Goal: Participate in discussion: Engage in conversation with other users on a specific topic

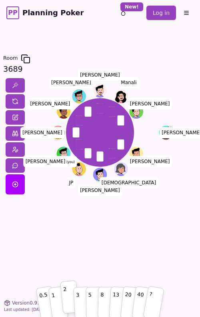
click at [69, 298] on button "2" at bounding box center [69, 296] width 19 height 33
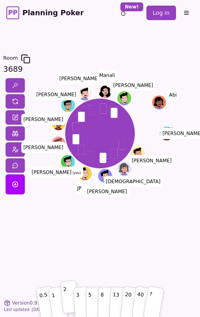
click at [66, 297] on p "2" at bounding box center [66, 297] width 6 height 27
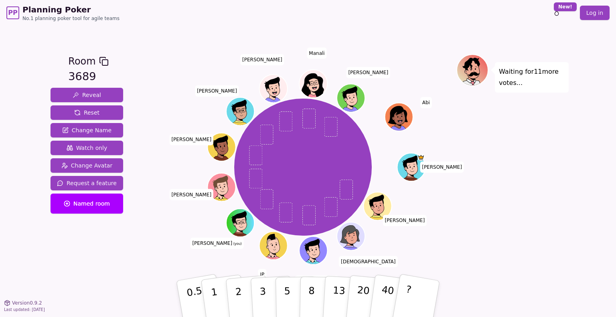
click at [200, 156] on div "Waiting for 11 more votes..." at bounding box center [512, 164] width 112 height 220
click at [200, 294] on button "2" at bounding box center [248, 299] width 46 height 64
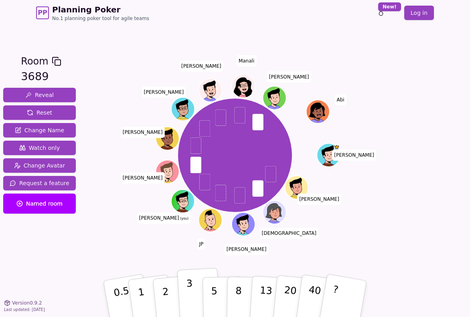
click at [183, 295] on button "3" at bounding box center [199, 299] width 44 height 63
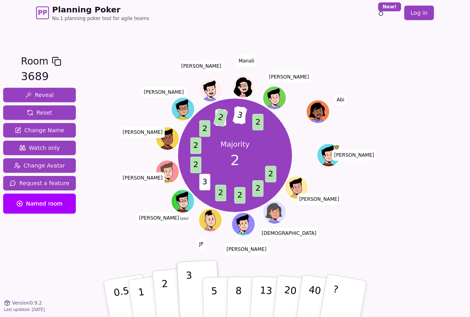
click at [162, 286] on p "2" at bounding box center [166, 300] width 10 height 44
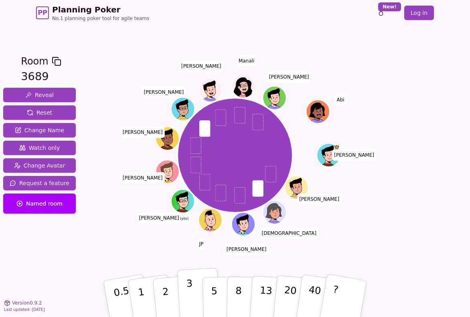
drag, startPoint x: 164, startPoint y: 291, endPoint x: 194, endPoint y: 290, distance: 30.5
click at [164, 291] on p "2" at bounding box center [167, 308] width 10 height 44
click at [163, 297] on p "2" at bounding box center [166, 300] width 10 height 44
click at [172, 291] on button "2" at bounding box center [175, 299] width 46 height 64
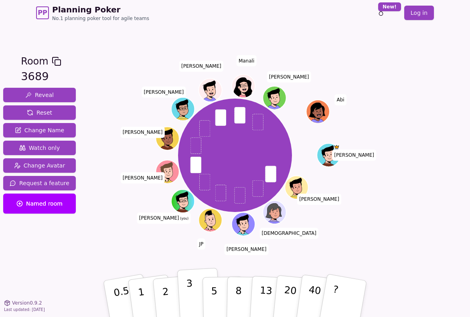
click at [189, 294] on p "3" at bounding box center [190, 300] width 9 height 44
click at [194, 299] on button "3" at bounding box center [199, 299] width 44 height 63
click at [200, 293] on button "5" at bounding box center [222, 299] width 41 height 61
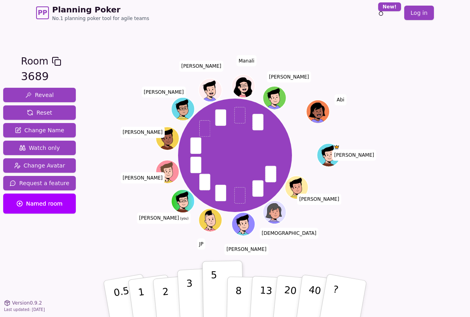
click at [191, 300] on p "3" at bounding box center [190, 300] width 9 height 44
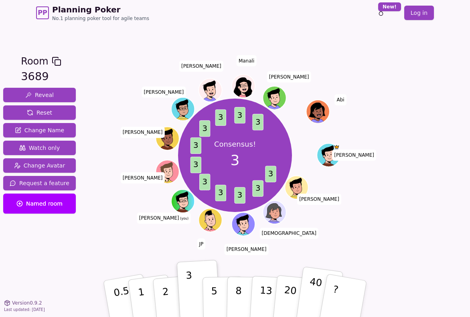
click at [200, 287] on p "40" at bounding box center [314, 298] width 18 height 44
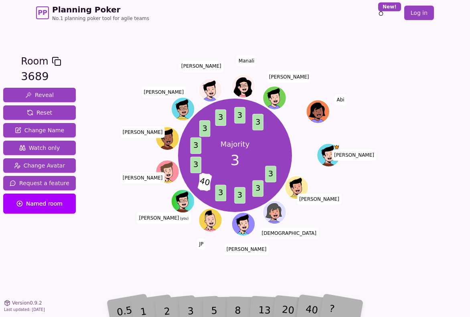
click at [200, 305] on div "40" at bounding box center [319, 298] width 28 height 31
click at [200, 301] on div "8" at bounding box center [247, 299] width 24 height 28
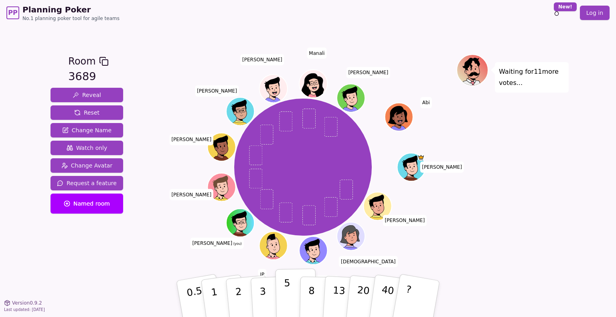
click at [200, 293] on button "5" at bounding box center [295, 299] width 41 height 61
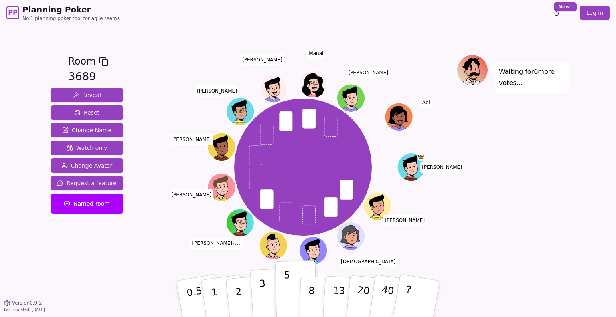
click at [200, 288] on button "3" at bounding box center [272, 299] width 44 height 63
click at [200, 290] on button "5" at bounding box center [295, 299] width 41 height 61
click at [200, 291] on p "3" at bounding box center [263, 300] width 9 height 44
click at [200, 295] on button "3" at bounding box center [272, 299] width 44 height 63
click at [200, 305] on p "3" at bounding box center [263, 300] width 9 height 44
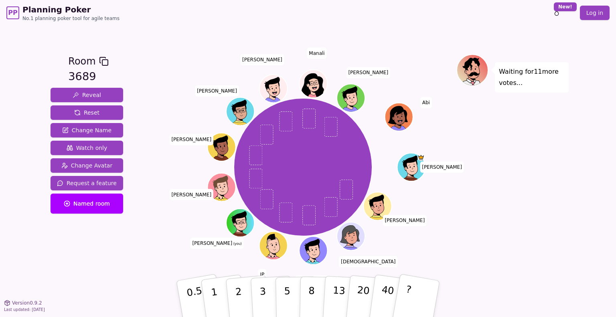
click at [200, 235] on div "Waiting for 11 more votes..." at bounding box center [512, 164] width 112 height 220
click at [174, 38] on div "Room 3689 Reveal Reset Change Name Watch only Change Avatar Request a feature N…" at bounding box center [307, 164] width 521 height 277
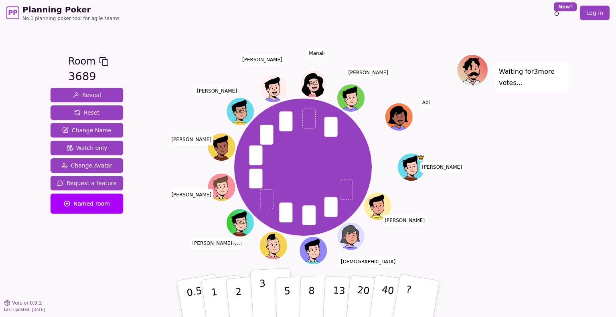
click at [200, 291] on button "3" at bounding box center [272, 299] width 44 height 63
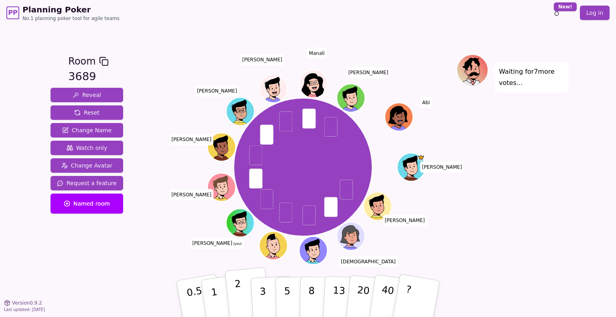
click at [200, 295] on button "2" at bounding box center [248, 299] width 46 height 64
click at [200, 297] on button "3" at bounding box center [272, 299] width 44 height 63
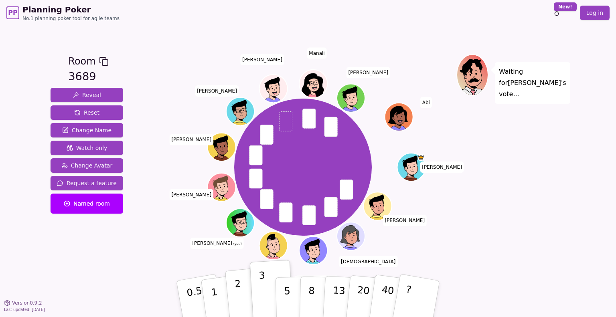
click at [200, 300] on button "2" at bounding box center [248, 299] width 46 height 64
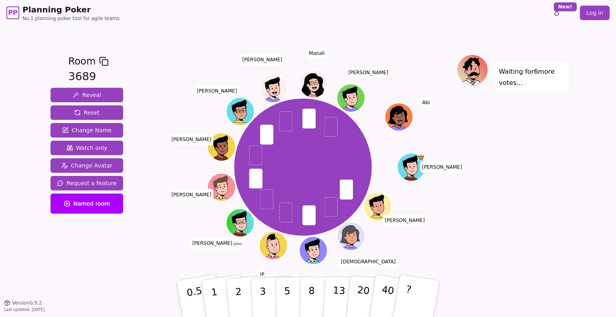
click at [200, 242] on div "Waiting for 6 more votes..." at bounding box center [512, 164] width 112 height 220
click at [200, 292] on p "2" at bounding box center [239, 300] width 10 height 44
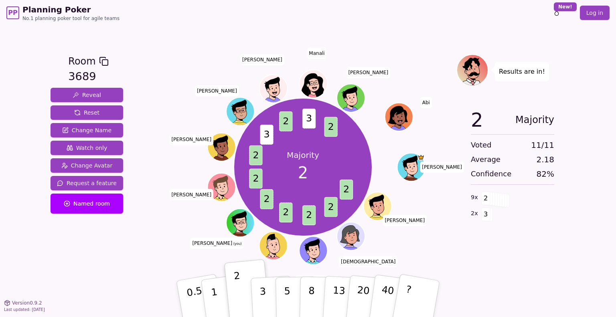
click at [167, 230] on div "Majority 2 2 2 2 2 2 2 2 3 2 3 2 [PERSON_NAME] [PERSON_NAME] [PERSON_NAME] (you…" at bounding box center [303, 167] width 307 height 197
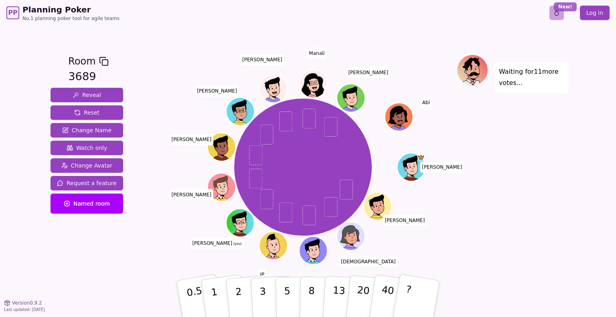
click at [200, 11] on html "PP Planning Poker No.1 planning poker tool for agile teams Toggle theme New! Lo…" at bounding box center [308, 158] width 616 height 317
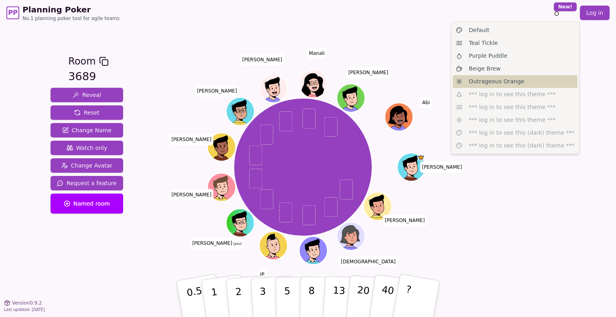
click at [200, 77] on span "Outrageous Orange" at bounding box center [496, 81] width 55 height 8
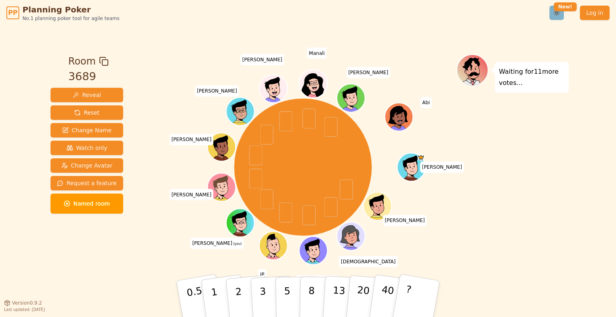
click at [200, 13] on html "PP Planning Poker No.1 planning poker tool for agile teams Toggle theme New! Lo…" at bounding box center [308, 158] width 616 height 317
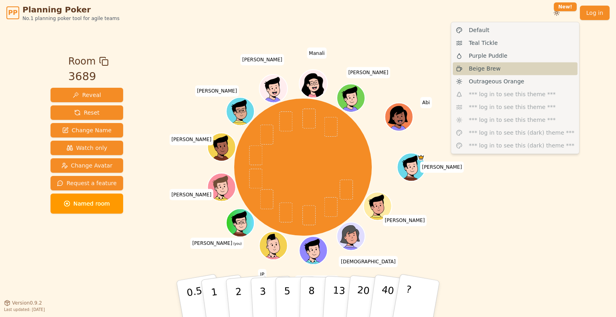
click at [200, 67] on div "Beige Brew" at bounding box center [515, 68] width 125 height 13
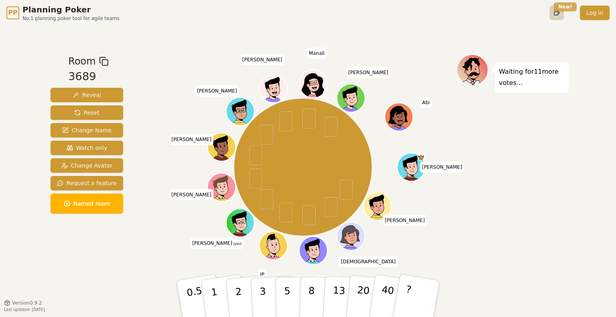
click at [200, 11] on html "PP Planning Poker No.1 planning poker tool for agile teams Toggle theme New! Lo…" at bounding box center [308, 158] width 616 height 317
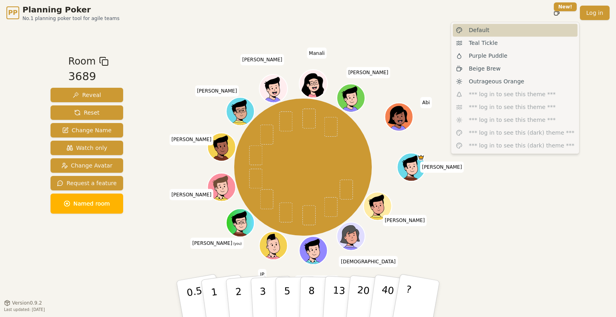
click at [200, 32] on span "Default" at bounding box center [479, 30] width 20 height 8
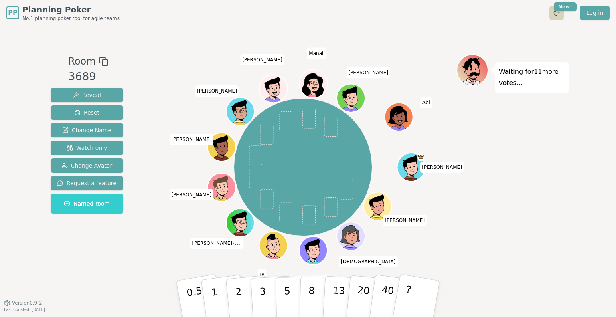
click at [200, 13] on html "PP Planning Poker No.1 planning poker tool for agile teams Toggle theme New! Lo…" at bounding box center [308, 158] width 616 height 317
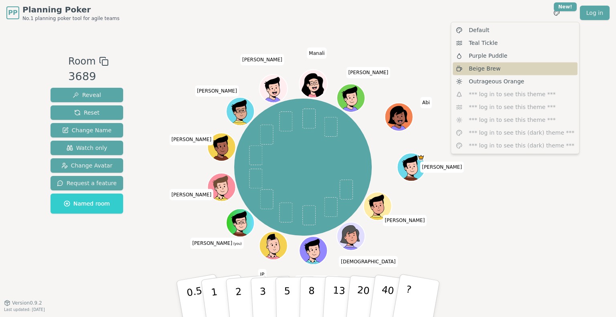
click at [200, 73] on div "Beige Brew" at bounding box center [515, 68] width 125 height 13
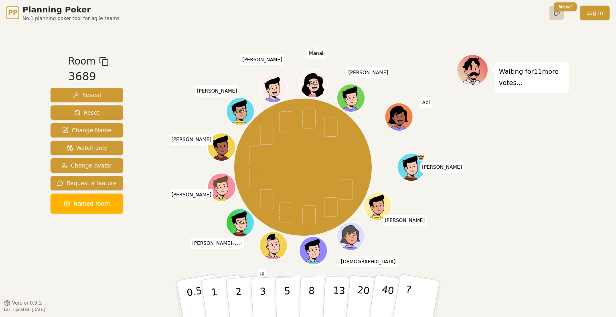
click at [200, 13] on html "PP Planning Poker No.1 planning poker tool for agile teams Toggle theme New! Lo…" at bounding box center [308, 158] width 616 height 317
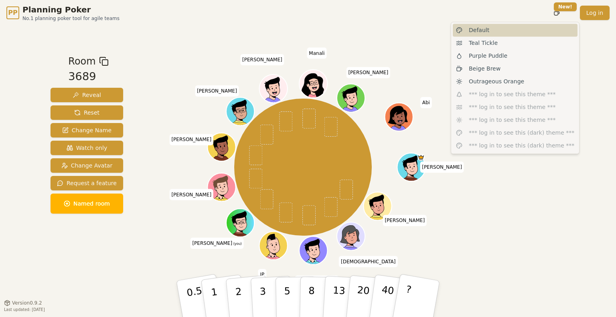
click at [200, 28] on div "Default" at bounding box center [515, 30] width 125 height 13
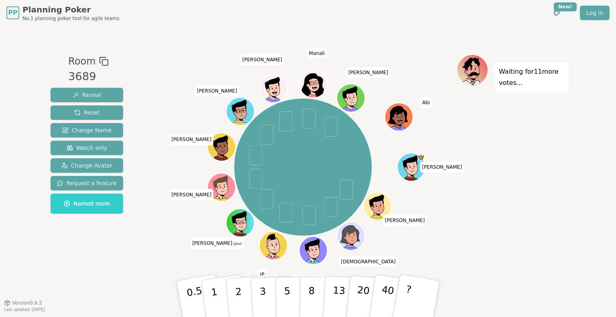
click at [200, 25] on div "PP Planning Poker No.1 planning poker tool for agile teams Toggle theme New! Lo…" at bounding box center [307, 13] width 603 height 26
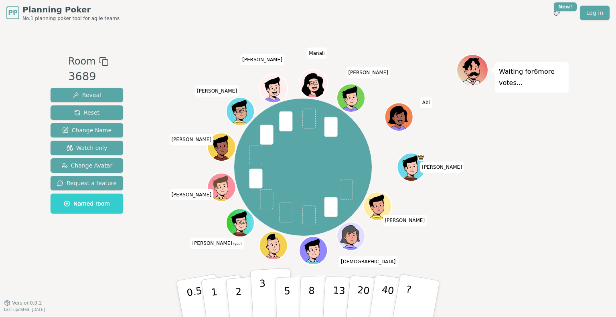
click at [200, 287] on button "3" at bounding box center [272, 299] width 44 height 63
click at [200, 291] on button "2" at bounding box center [248, 299] width 46 height 64
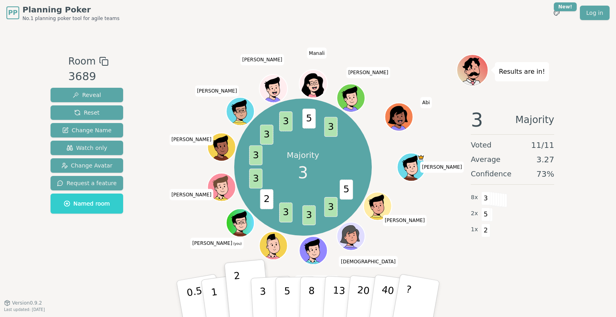
click at [200, 270] on div "Results are in! 3 Majority Voted 11 / 11 Average 3.27 Confidence 73 % 8 x 3 2 x…" at bounding box center [512, 164] width 112 height 220
click at [200, 273] on div "Results are in! 3 Majority Voted 11 / 11 Average 3.27 Confidence 73 % 8 x 3 2 x…" at bounding box center [512, 164] width 112 height 220
click at [200, 296] on p "3" at bounding box center [263, 300] width 9 height 44
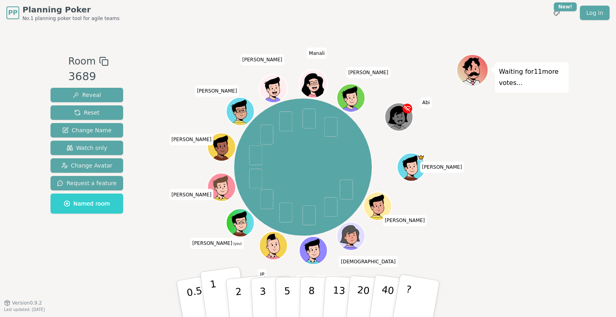
click at [200, 301] on button "1" at bounding box center [224, 299] width 48 height 65
click at [200, 300] on p "1" at bounding box center [215, 300] width 12 height 44
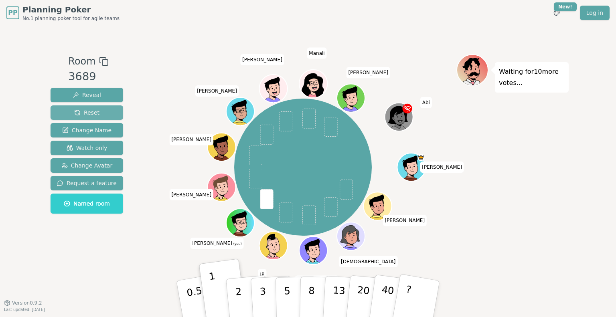
click at [77, 115] on span "Reset" at bounding box center [86, 113] width 25 height 8
drag, startPoint x: 540, startPoint y: 197, endPoint x: 547, endPoint y: 173, distance: 25.0
click at [200, 197] on div "Waiting for 11 more votes..." at bounding box center [512, 164] width 112 height 220
click at [83, 167] on span "Change Avatar" at bounding box center [86, 166] width 51 height 8
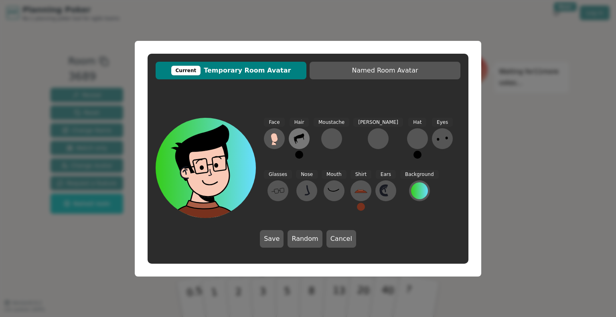
click at [200, 137] on icon at bounding box center [299, 138] width 10 height 10
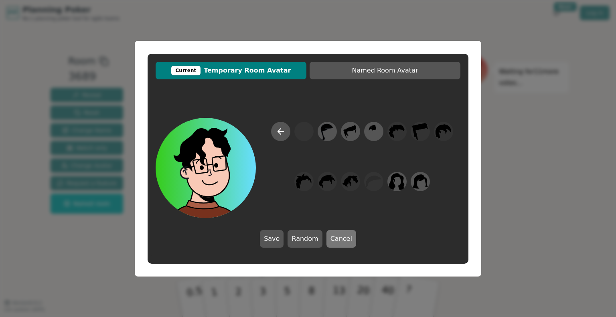
click at [200, 233] on button "Cancel" at bounding box center [341, 239] width 30 height 18
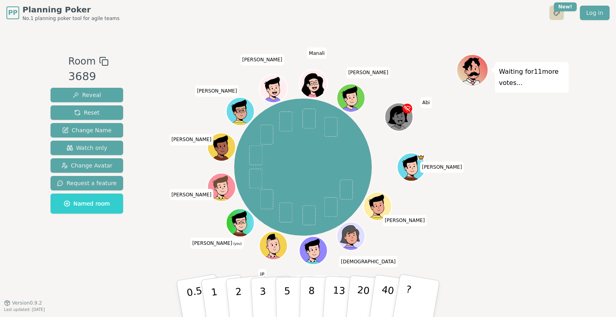
click at [200, 14] on html "PP Planning Poker No.1 planning poker tool for agile teams Toggle theme New! Lo…" at bounding box center [308, 158] width 616 height 317
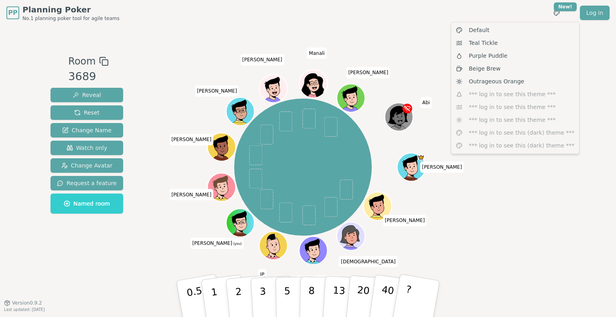
click at [200, 194] on html "PP Planning Poker No.1 planning poker tool for agile teams Toggle theme New! Lo…" at bounding box center [308, 158] width 616 height 317
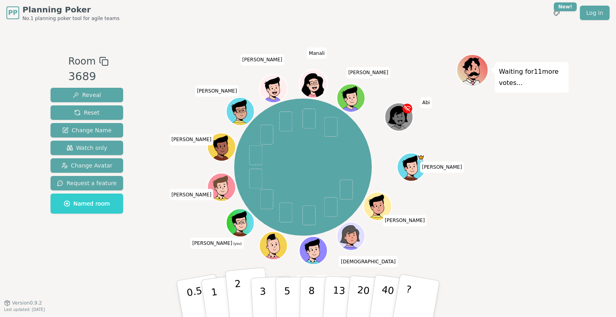
click at [200, 300] on button "2" at bounding box center [248, 299] width 46 height 64
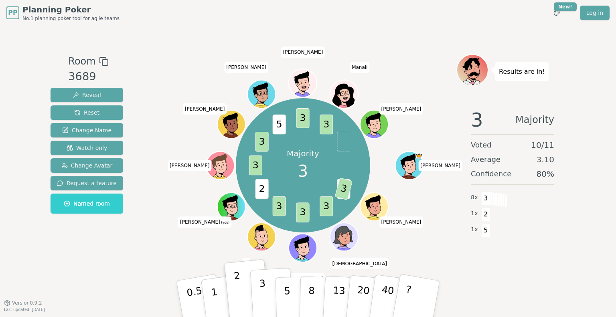
click at [200, 303] on p "3" at bounding box center [263, 300] width 9 height 44
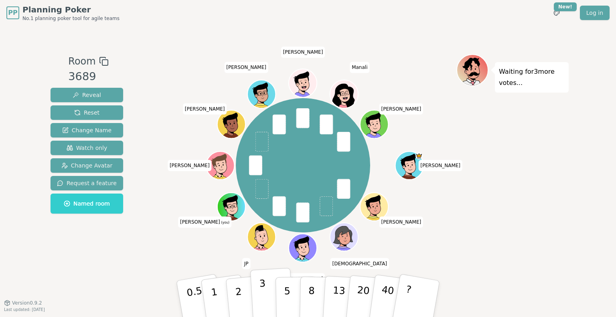
click at [200, 297] on button "3" at bounding box center [272, 299] width 44 height 63
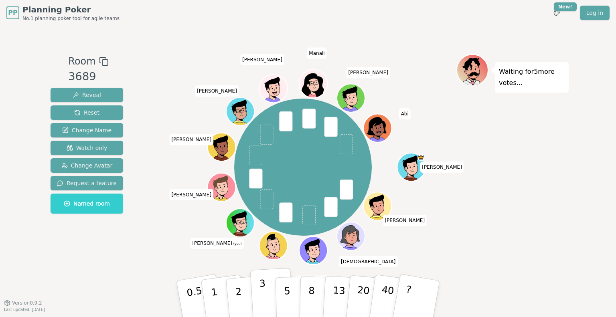
click at [200, 296] on button "3" at bounding box center [272, 299] width 44 height 63
click at [200, 298] on div "2" at bounding box center [248, 299] width 26 height 30
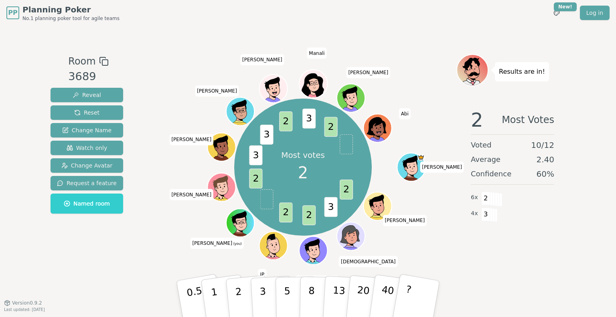
click at [200, 280] on div "Room 3689 Reveal Reset Change Name Watch only Change Avatar Request a feature N…" at bounding box center [307, 164] width 521 height 277
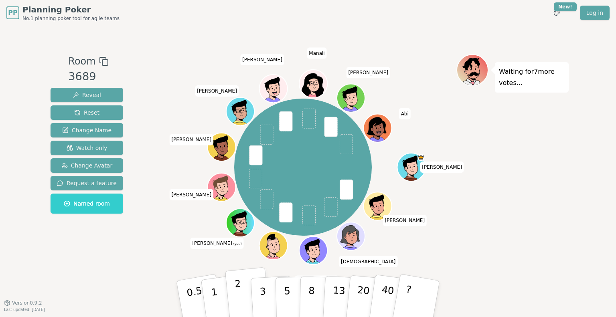
click at [200, 296] on button "2" at bounding box center [248, 299] width 46 height 64
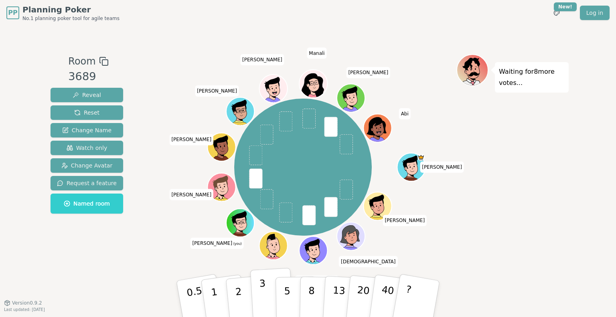
drag, startPoint x: 242, startPoint y: 291, endPoint x: 256, endPoint y: 296, distance: 14.8
click at [200, 291] on button "2" at bounding box center [249, 307] width 46 height 64
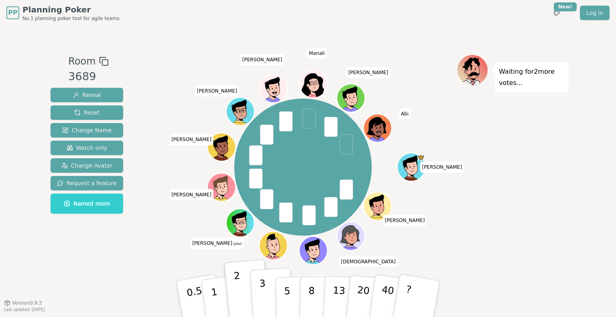
click at [200, 294] on button "3" at bounding box center [272, 299] width 44 height 63
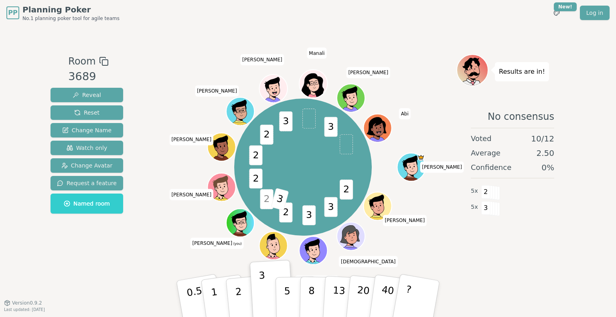
click at [200, 198] on span "2" at bounding box center [266, 199] width 13 height 20
click at [200, 283] on button "?" at bounding box center [416, 299] width 50 height 66
click at [200, 288] on button "3" at bounding box center [272, 299] width 44 height 63
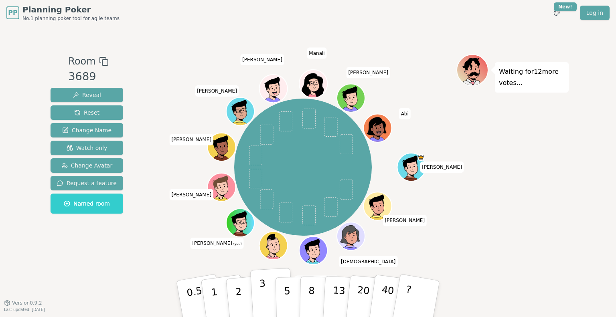
click at [200, 296] on button "3" at bounding box center [272, 299] width 44 height 63
click at [200, 291] on button "3" at bounding box center [272, 299] width 44 height 63
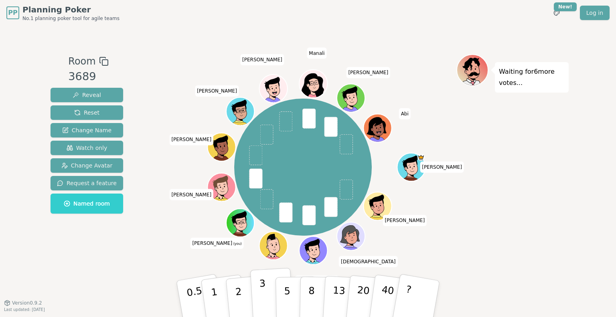
click at [200, 288] on button "3" at bounding box center [272, 299] width 44 height 63
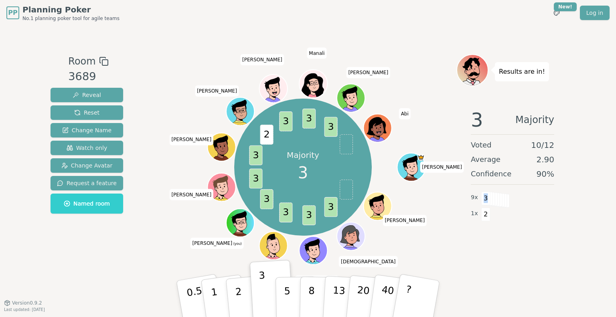
click at [200, 195] on span "3" at bounding box center [485, 199] width 9 height 14
click at [200, 226] on div "3 Majority Voted 10 / 12 Average 3.00 Confidence 100 % 10 x 3" at bounding box center [512, 182] width 112 height 160
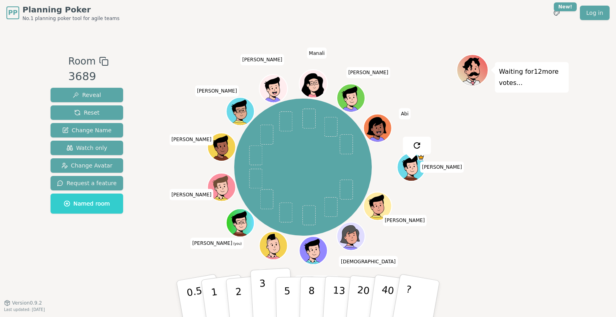
click at [200, 297] on button "3" at bounding box center [272, 299] width 44 height 63
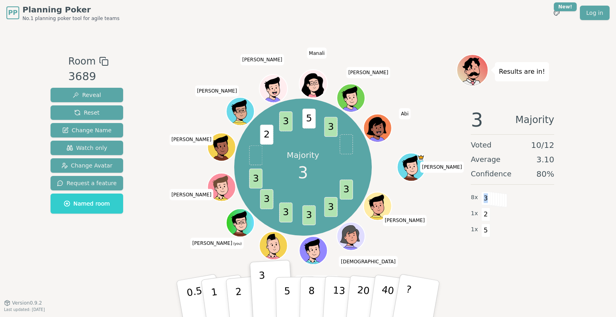
drag, startPoint x: 485, startPoint y: 197, endPoint x: 479, endPoint y: 197, distance: 6.0
click at [200, 197] on span "3" at bounding box center [485, 199] width 9 height 14
click at [200, 239] on div "3 Majority Voted 10 / 12 Average 3.10 Confidence 80 % 8 x 3 1 x 2 1 x 5" at bounding box center [512, 182] width 112 height 160
drag, startPoint x: 265, startPoint y: 134, endPoint x: 273, endPoint y: 135, distance: 8.0
click at [200, 135] on span "2" at bounding box center [266, 135] width 13 height 20
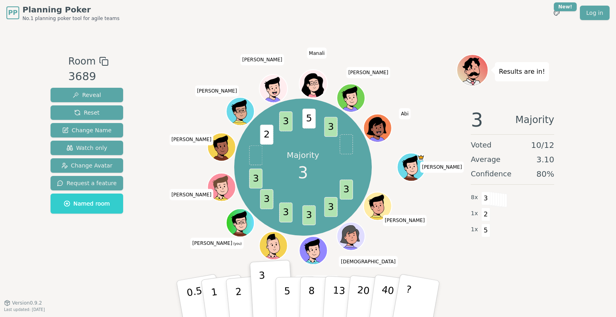
click at [200, 233] on div "3 Majority Voted 10 / 12 Average 3.10 Confidence 80 % 8 x 3 1 x 2 1 x 5" at bounding box center [512, 182] width 112 height 160
click at [200, 248] on div "3 Majority Voted 10 / 12 Average 2.90 Confidence 90 % 9 x 3 1 x 2" at bounding box center [512, 182] width 112 height 160
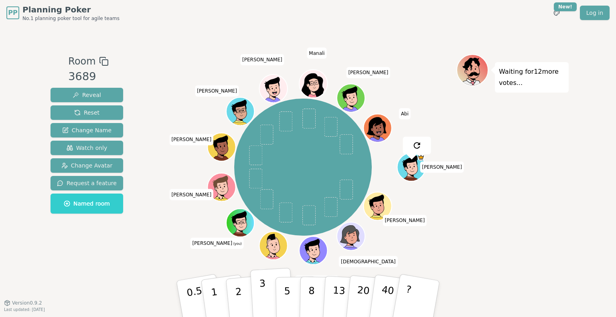
click at [200, 293] on button "3" at bounding box center [272, 299] width 44 height 63
